Goal: Task Accomplishment & Management: Manage account settings

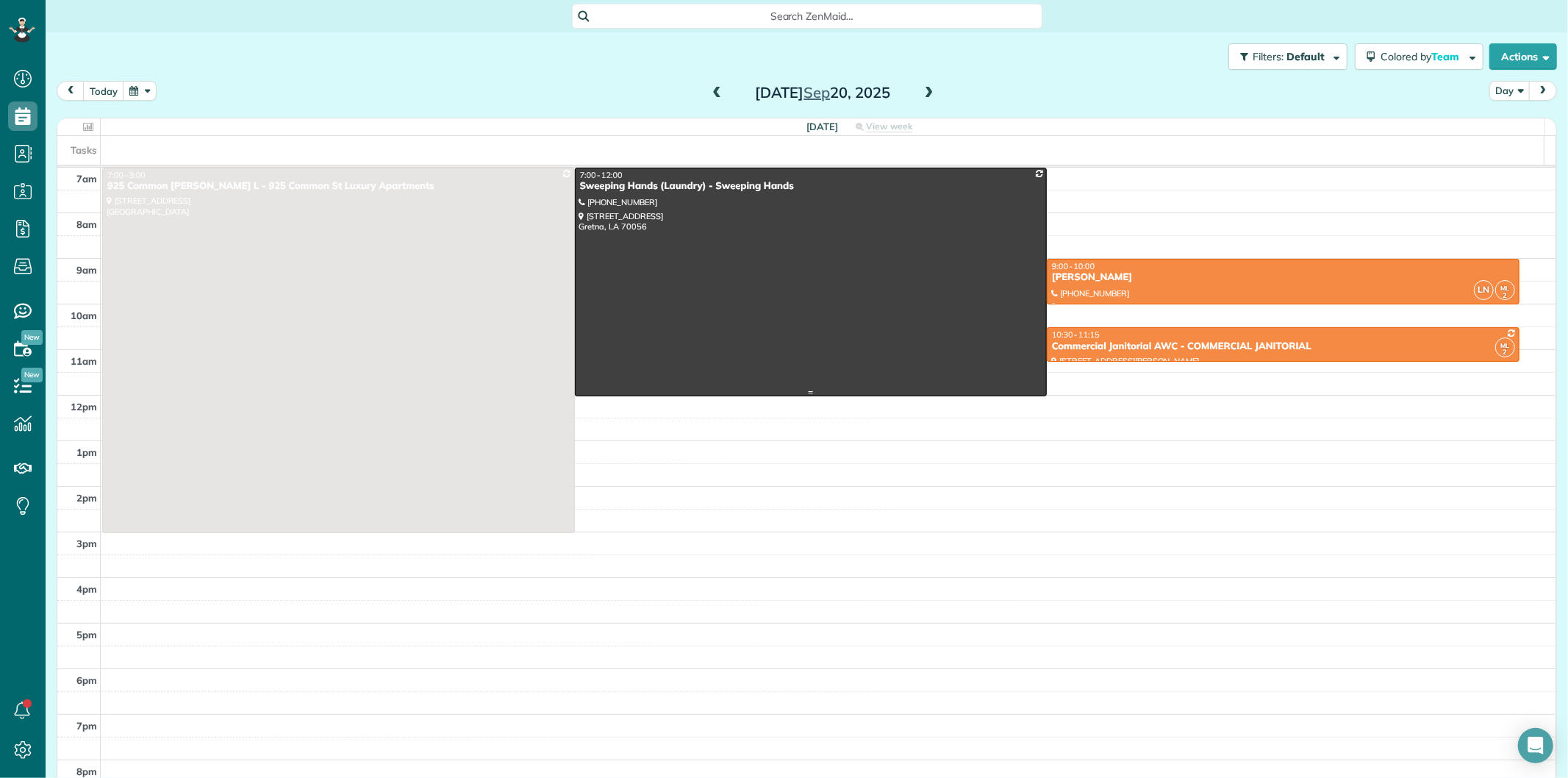
scroll to position [6, 6]
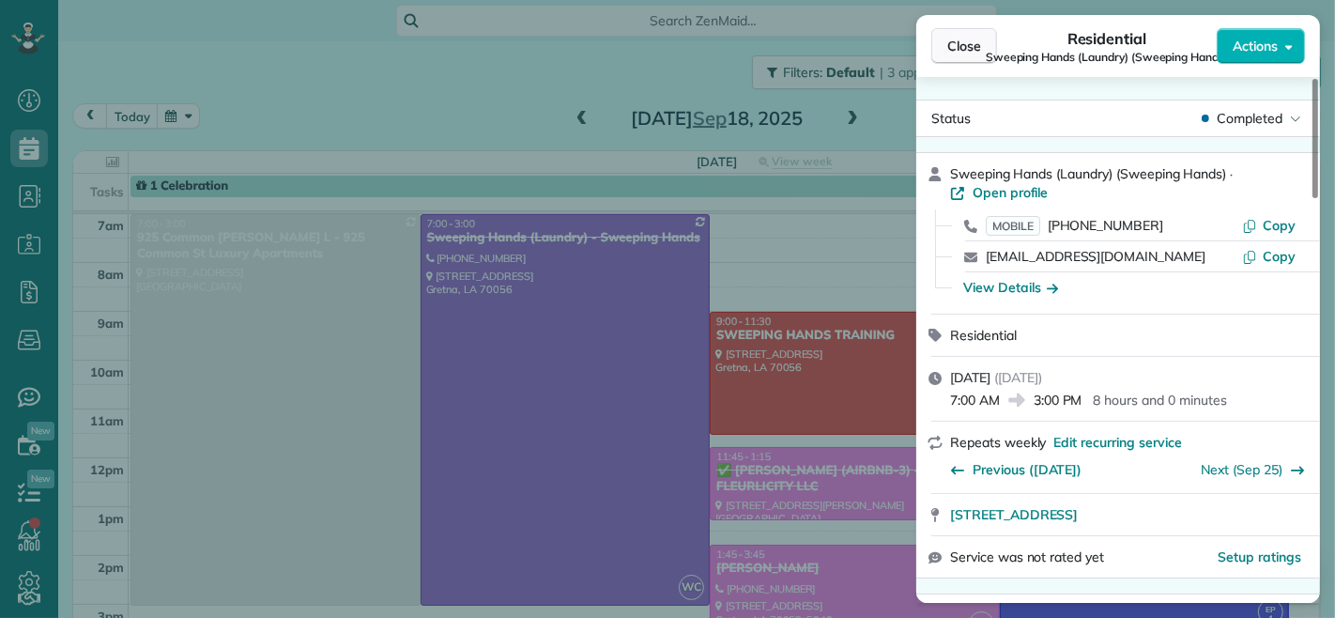
scroll to position [104, 0]
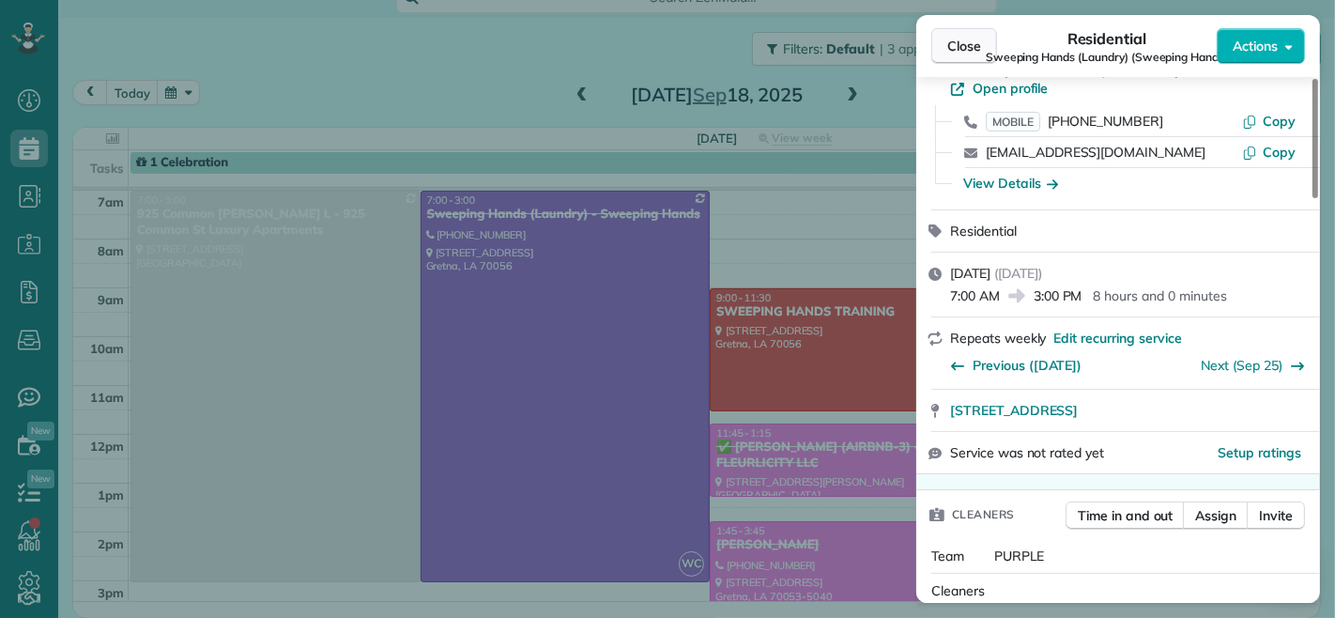
click at [955, 34] on button "Close" at bounding box center [964, 46] width 66 height 36
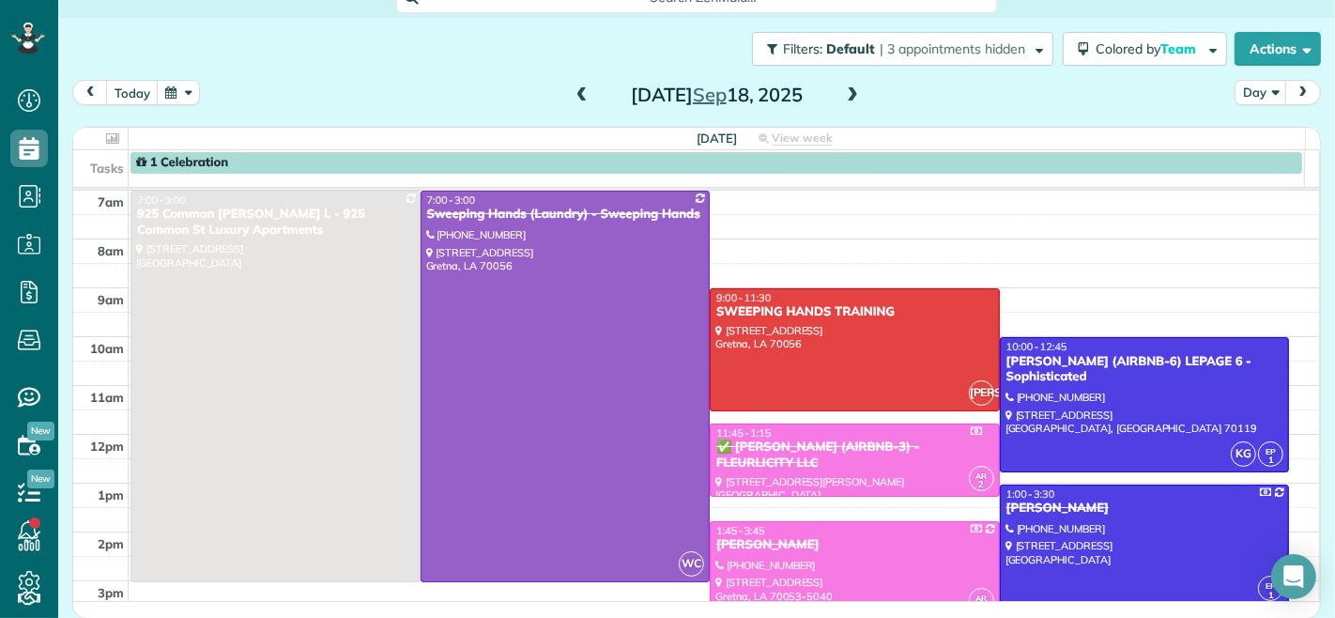
click at [842, 89] on span at bounding box center [852, 95] width 21 height 17
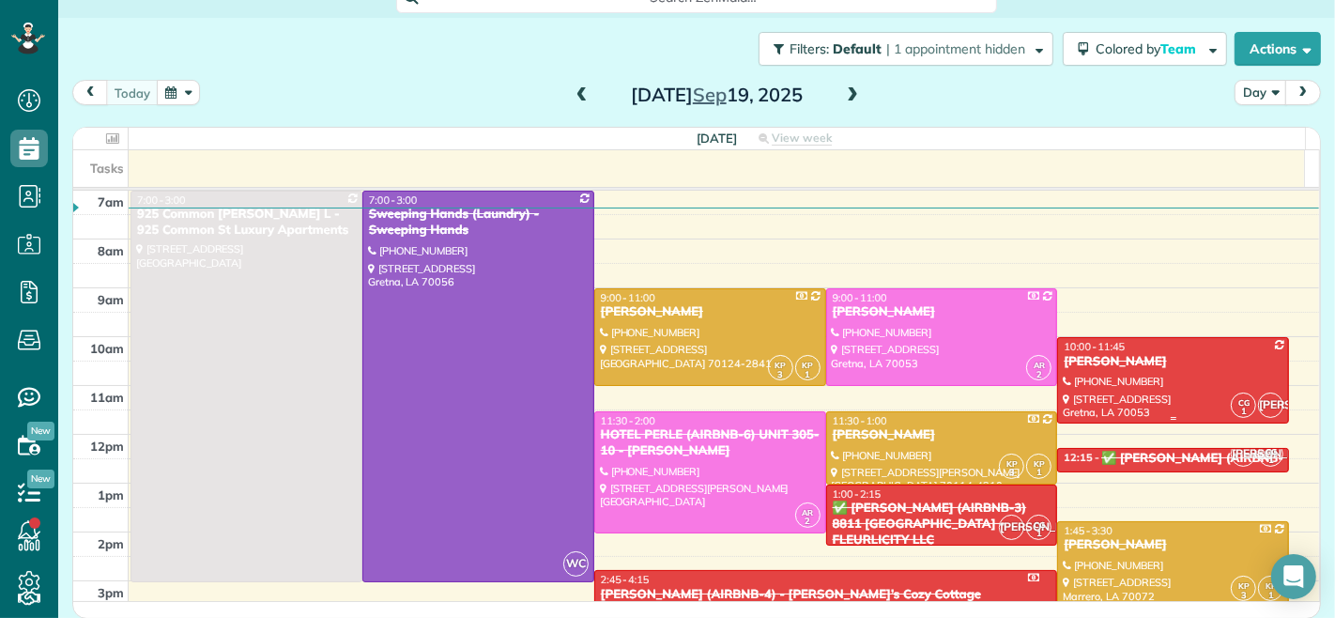
click at [1087, 354] on div "[PERSON_NAME]" at bounding box center [1173, 362] width 221 height 16
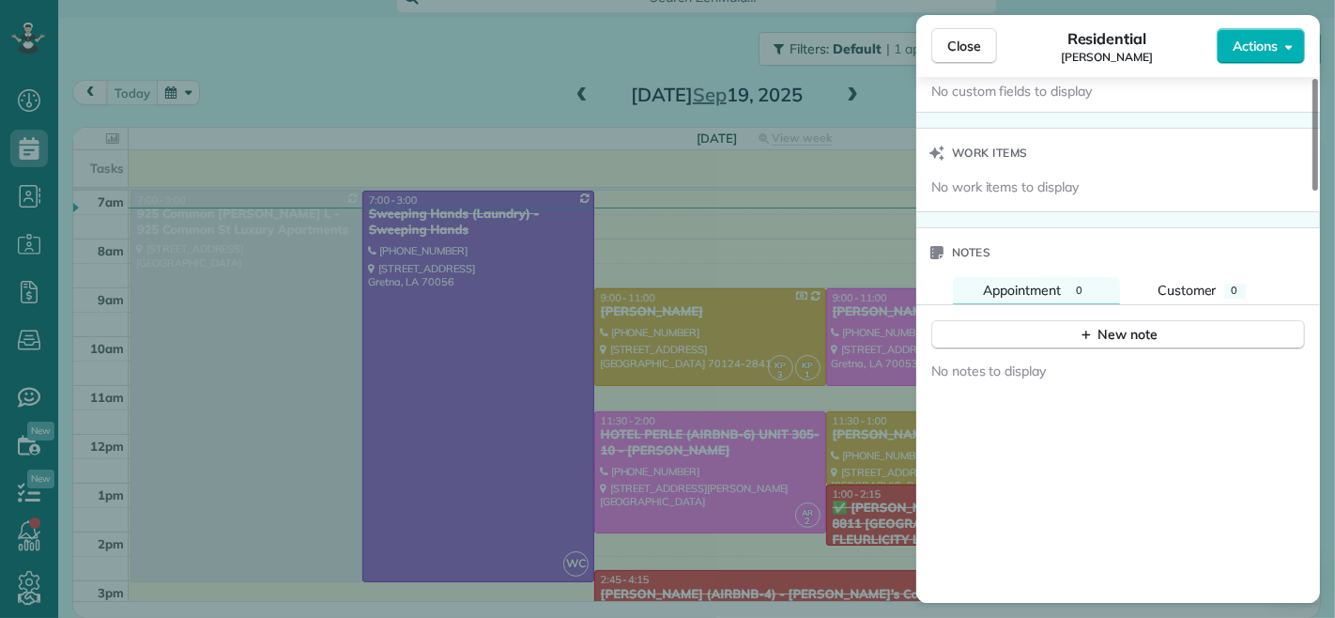
scroll to position [1355, 0]
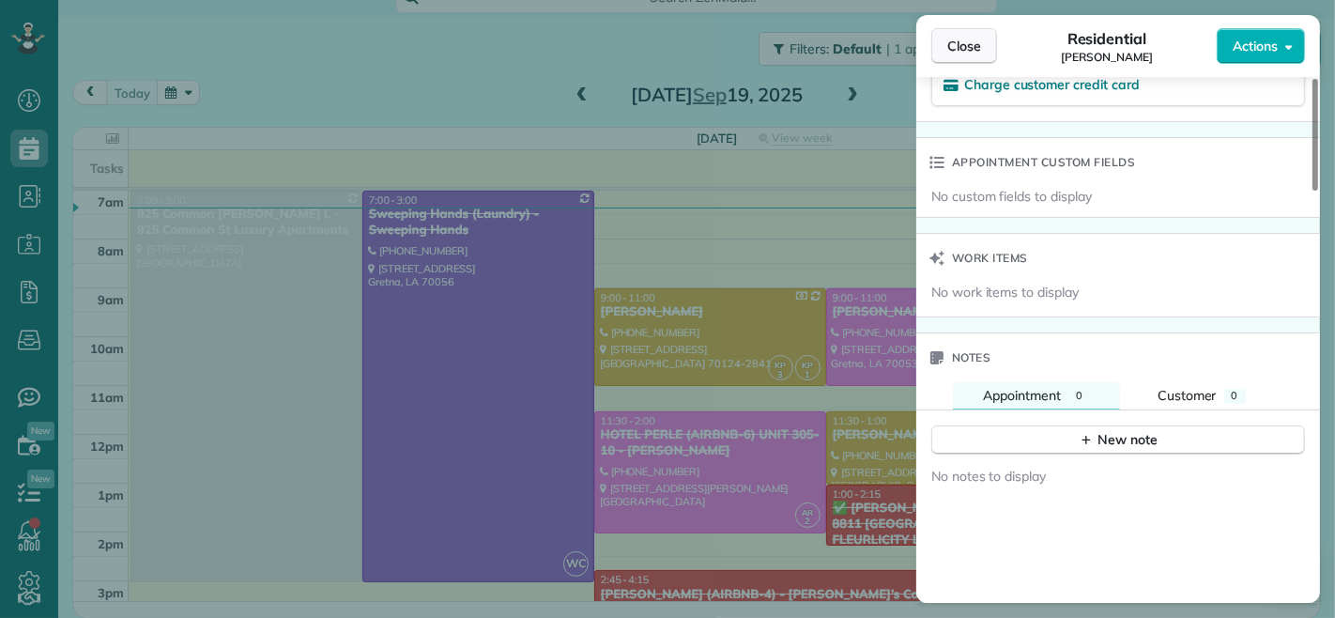
click at [967, 43] on span "Close" at bounding box center [964, 46] width 34 height 19
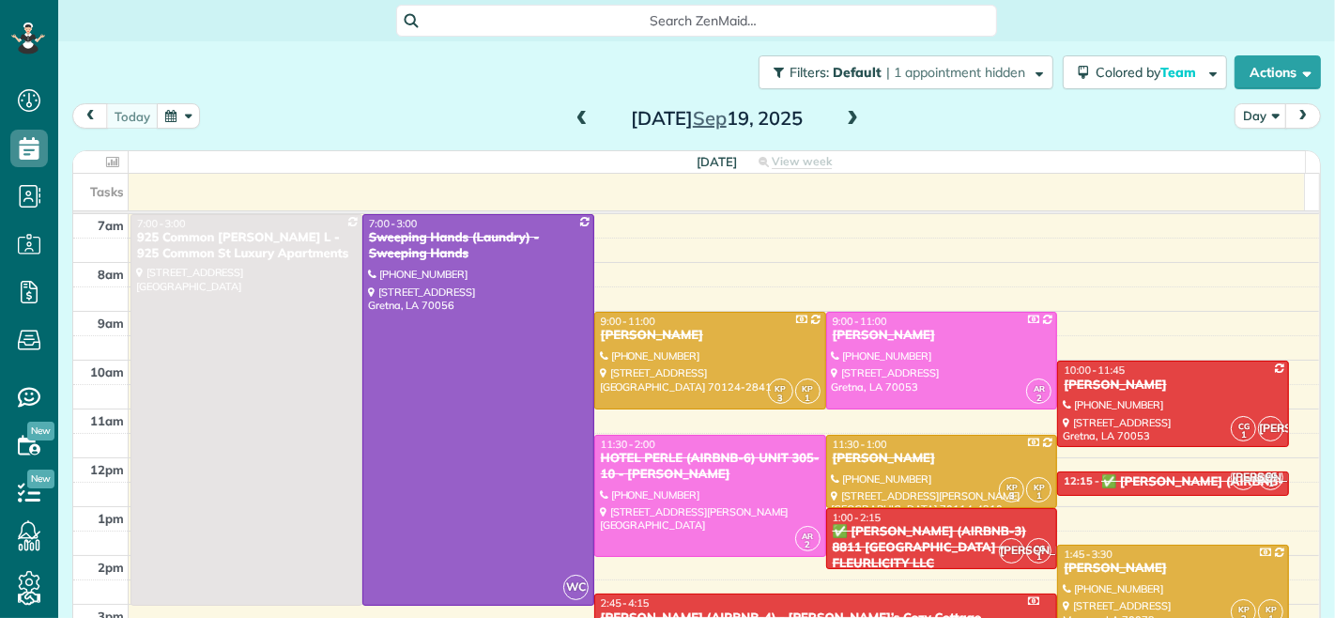
scroll to position [8, 8]
click at [1165, 385] on div "[PERSON_NAME]" at bounding box center [1173, 385] width 221 height 16
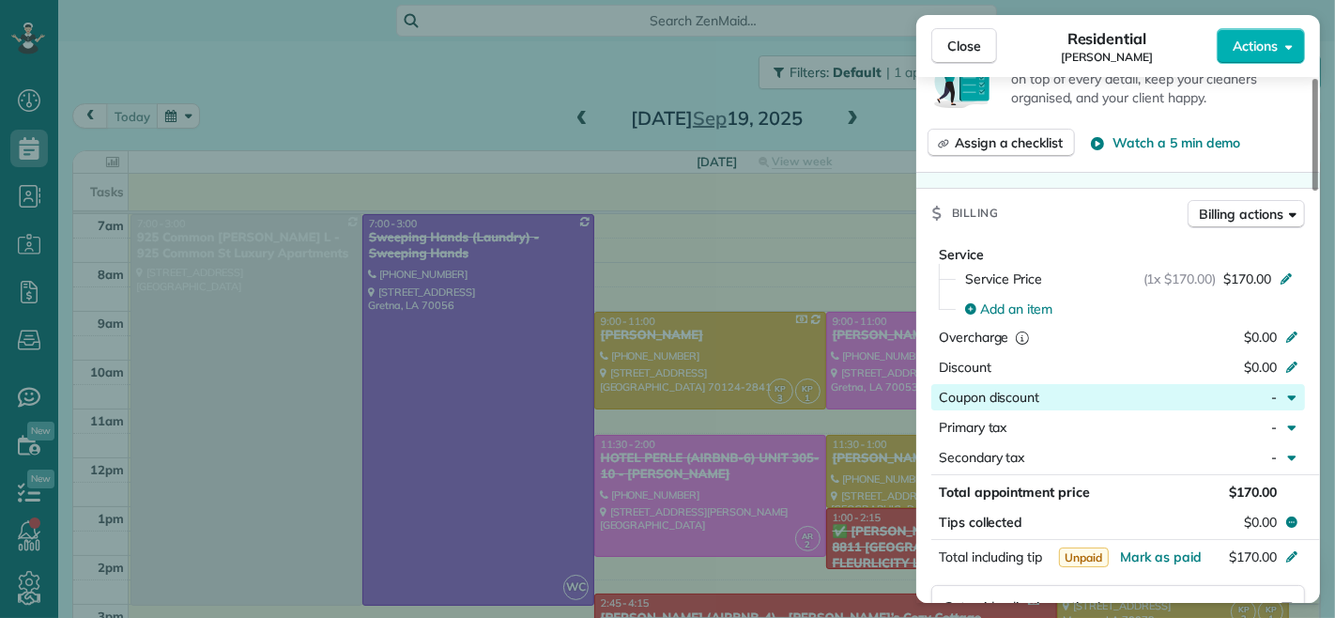
scroll to position [732, 0]
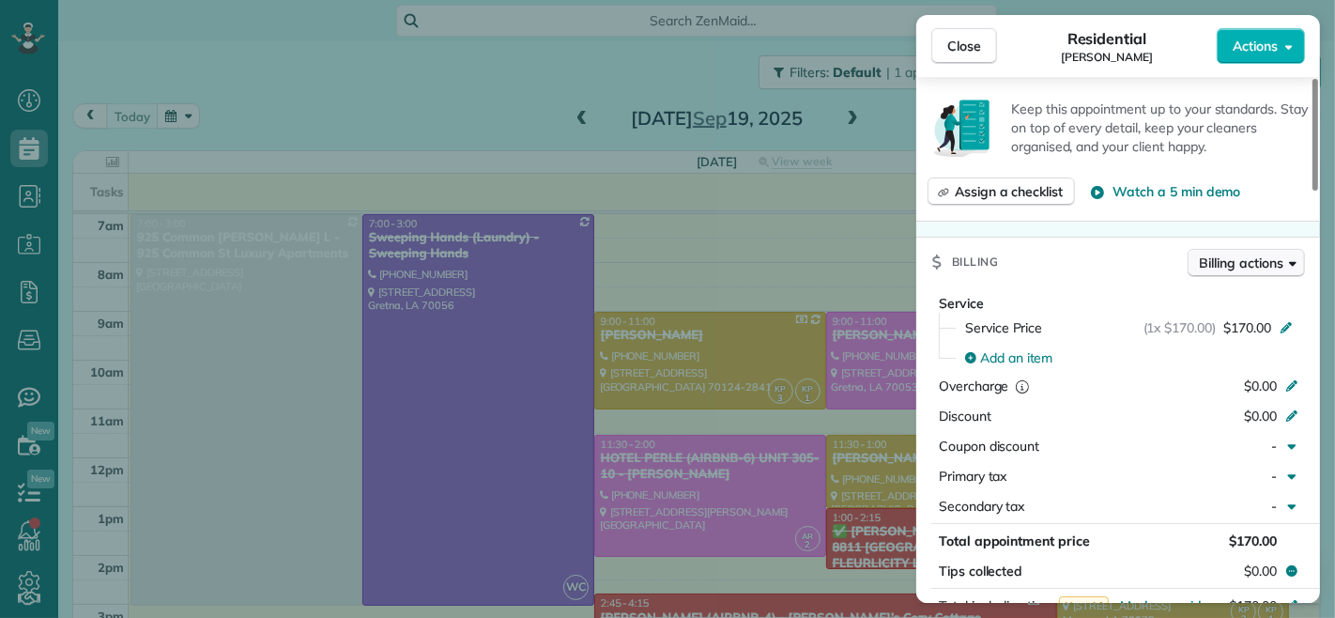
click at [1225, 251] on button "Billing actions" at bounding box center [1245, 263] width 117 height 28
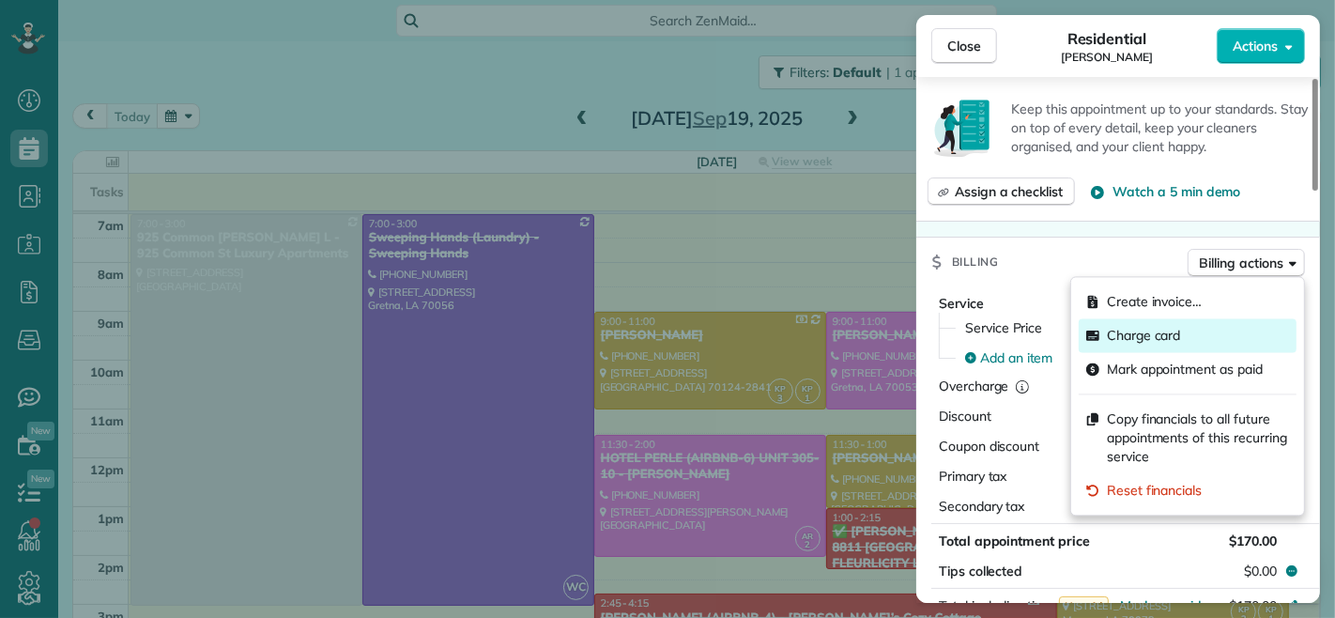
click at [1127, 329] on span "Charge card" at bounding box center [1144, 335] width 74 height 19
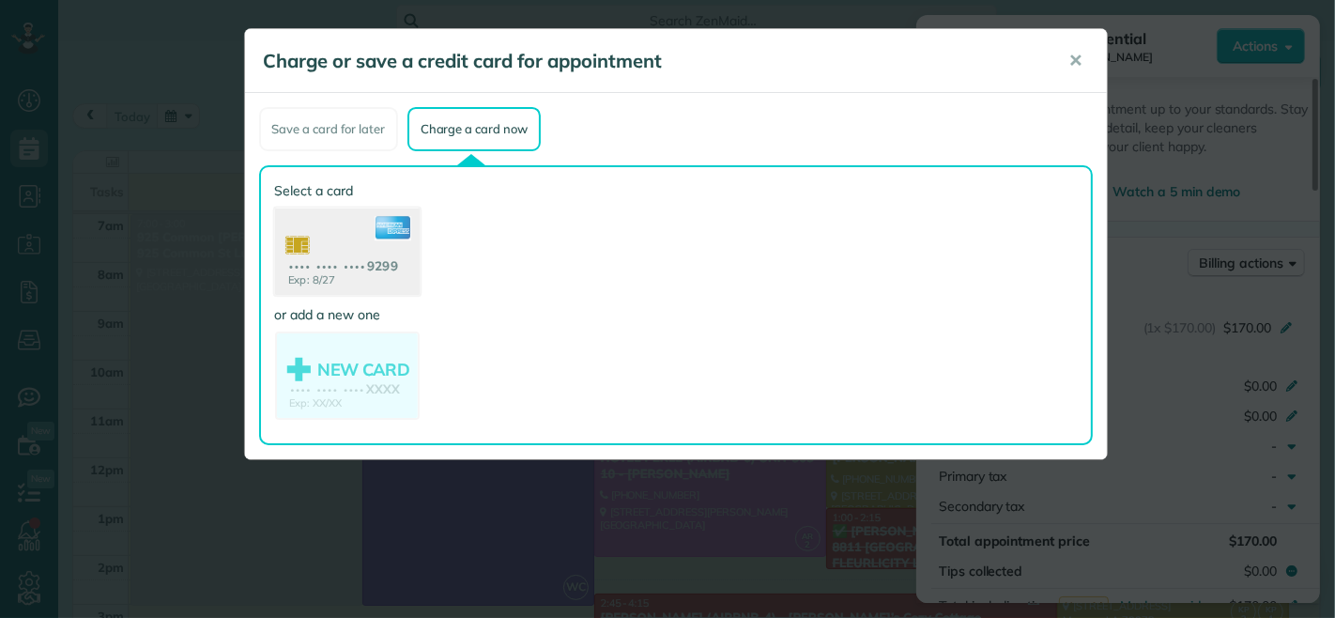
click at [367, 231] on use at bounding box center [346, 253] width 145 height 91
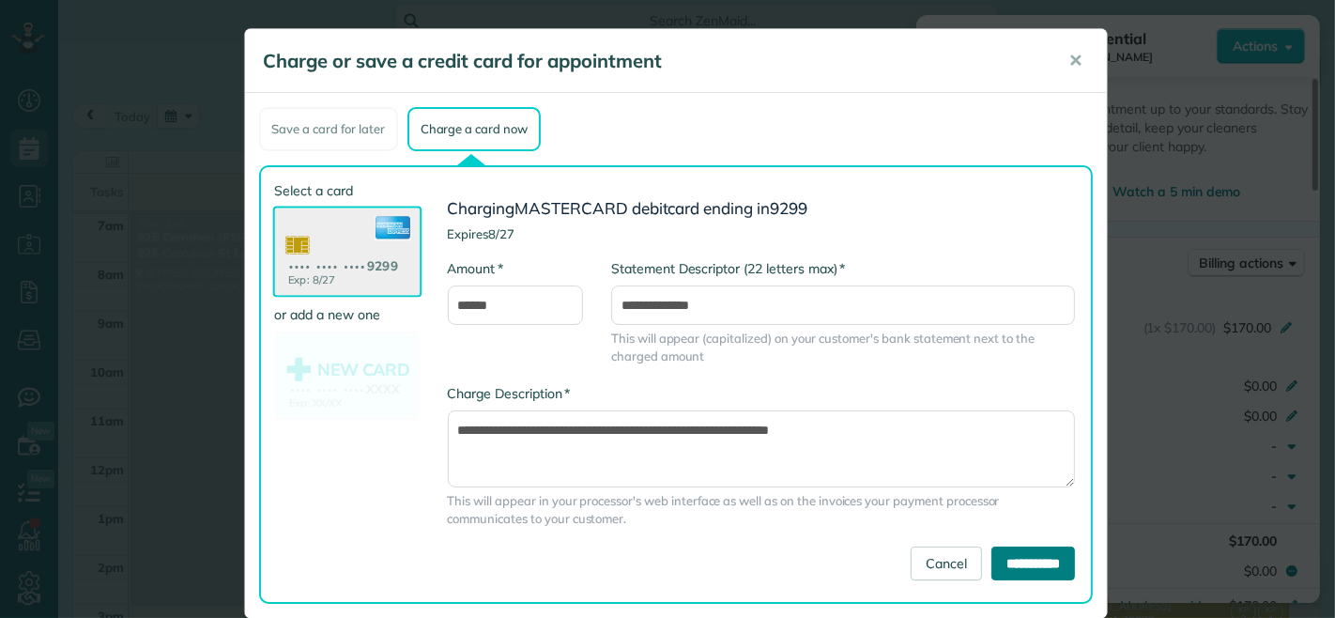
click at [999, 555] on input "**********" at bounding box center [1033, 563] width 84 height 34
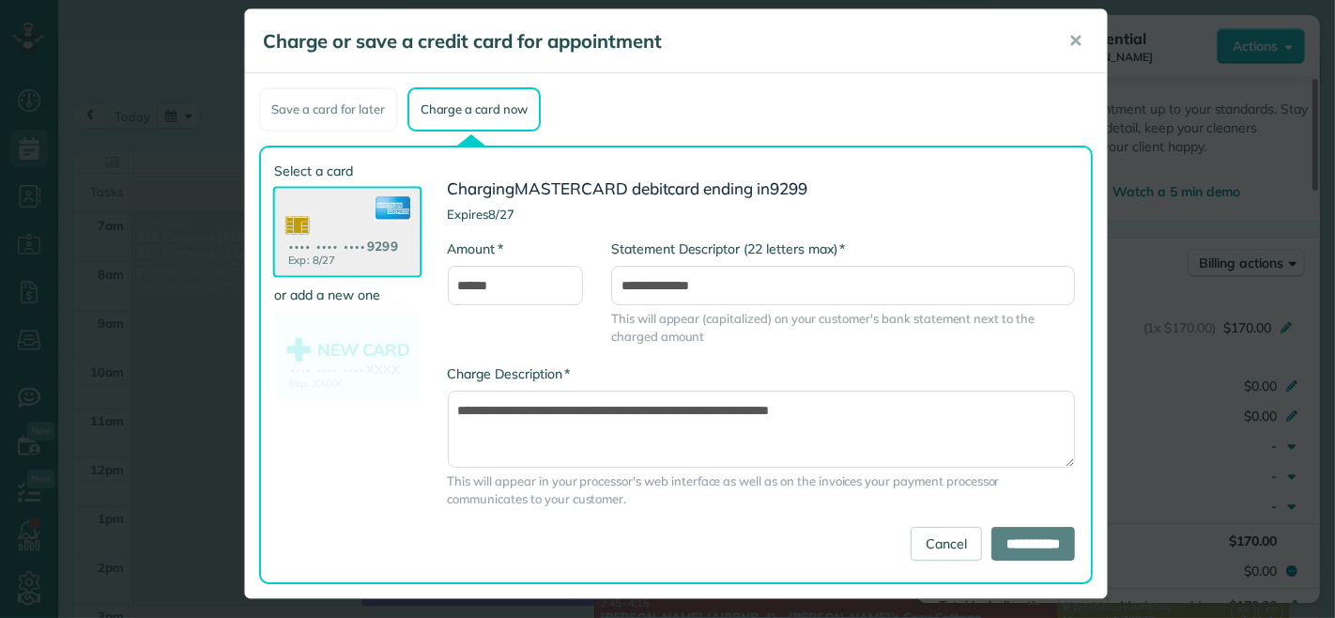
scroll to position [24, 0]
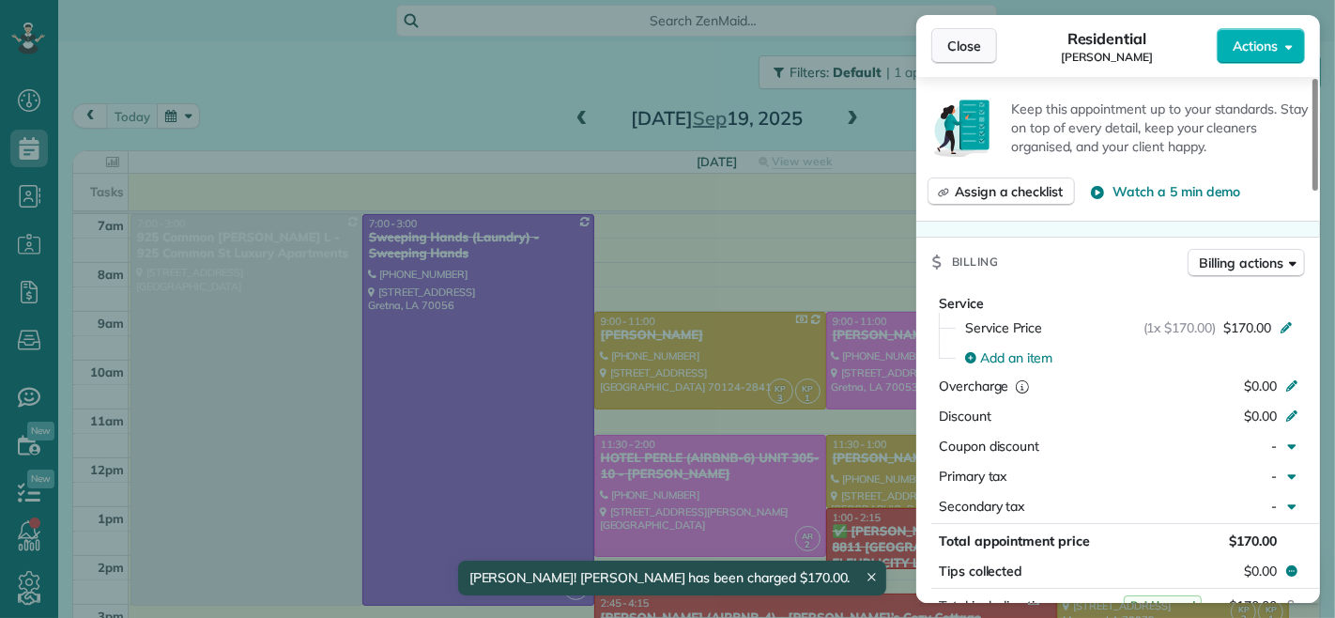
click at [943, 39] on button "Close" at bounding box center [964, 46] width 66 height 36
